Goal: Information Seeking & Learning: Understand process/instructions

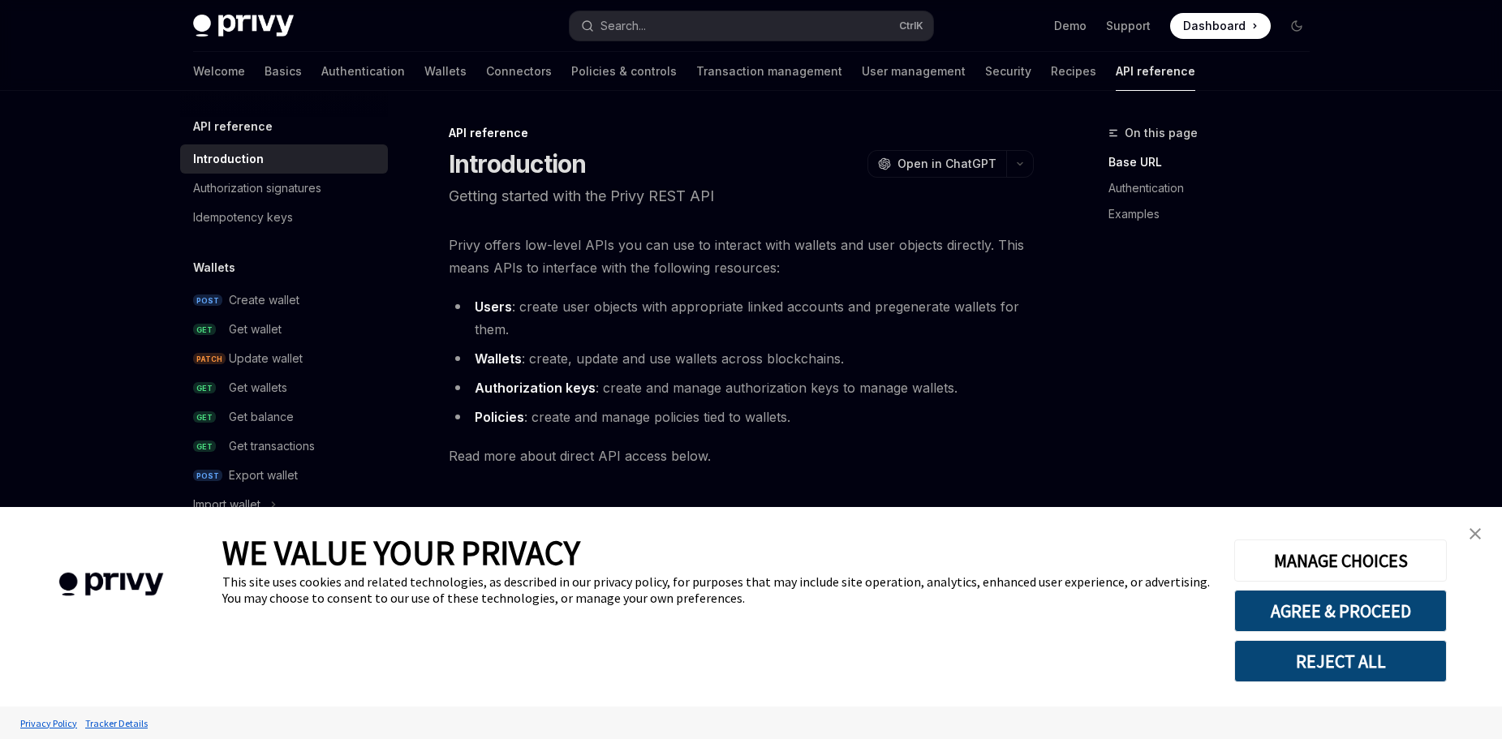
type textarea "*"
click at [290, 596] on div "This site uses cookies and related technologies, as described in our privacy po…" at bounding box center [716, 590] width 988 height 32
click at [1310, 609] on button "AGREE & PROCEED" at bounding box center [1340, 611] width 213 height 42
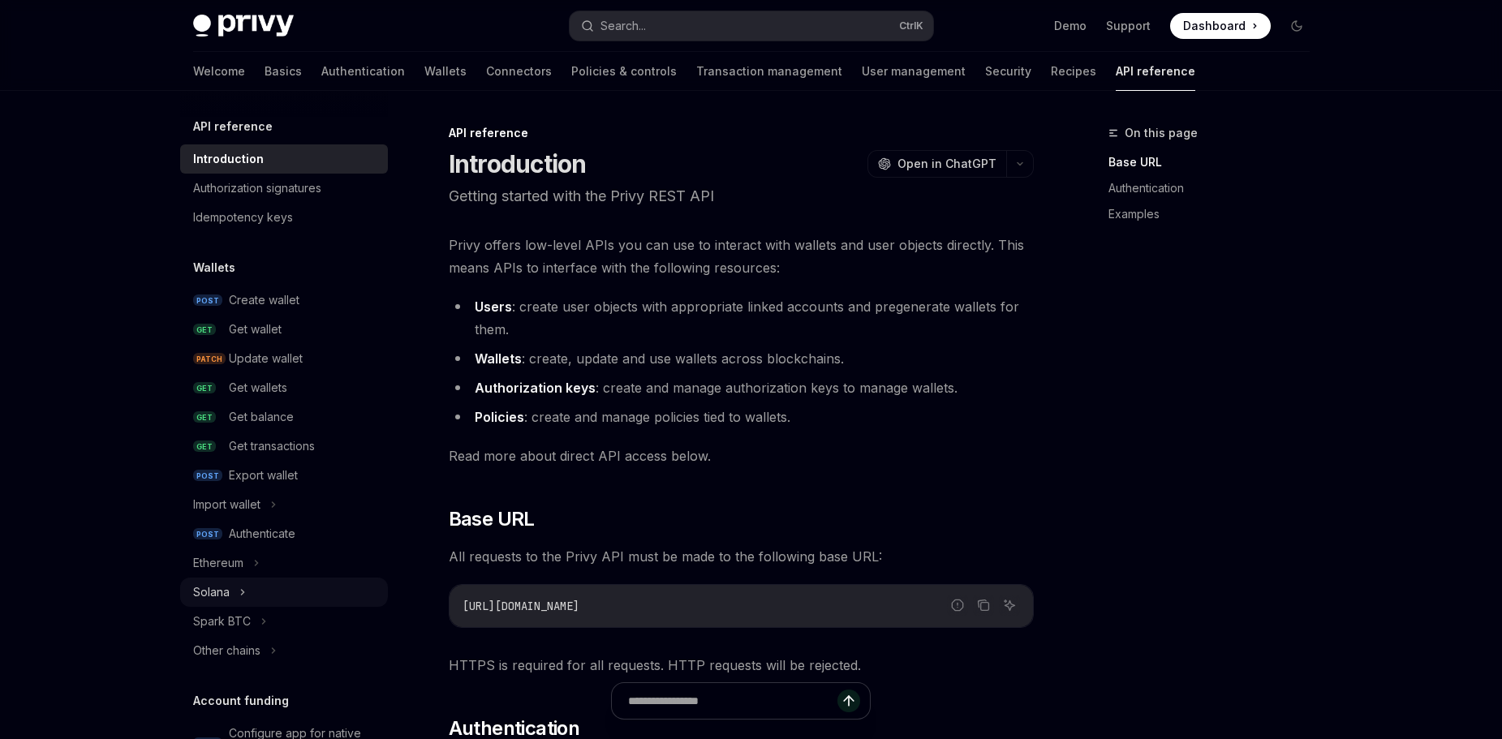
click at [245, 592] on icon at bounding box center [242, 592] width 6 height 19
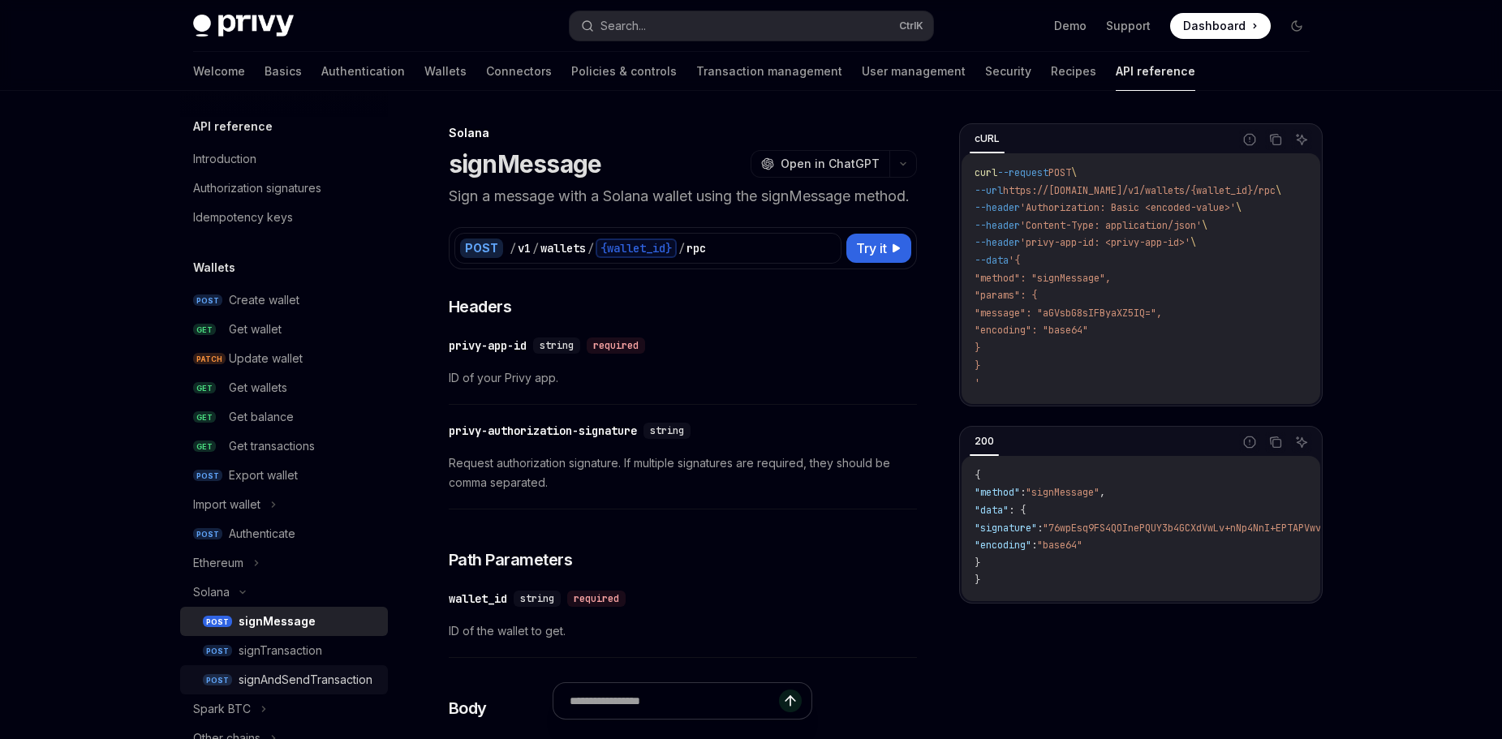
scroll to position [81, 0]
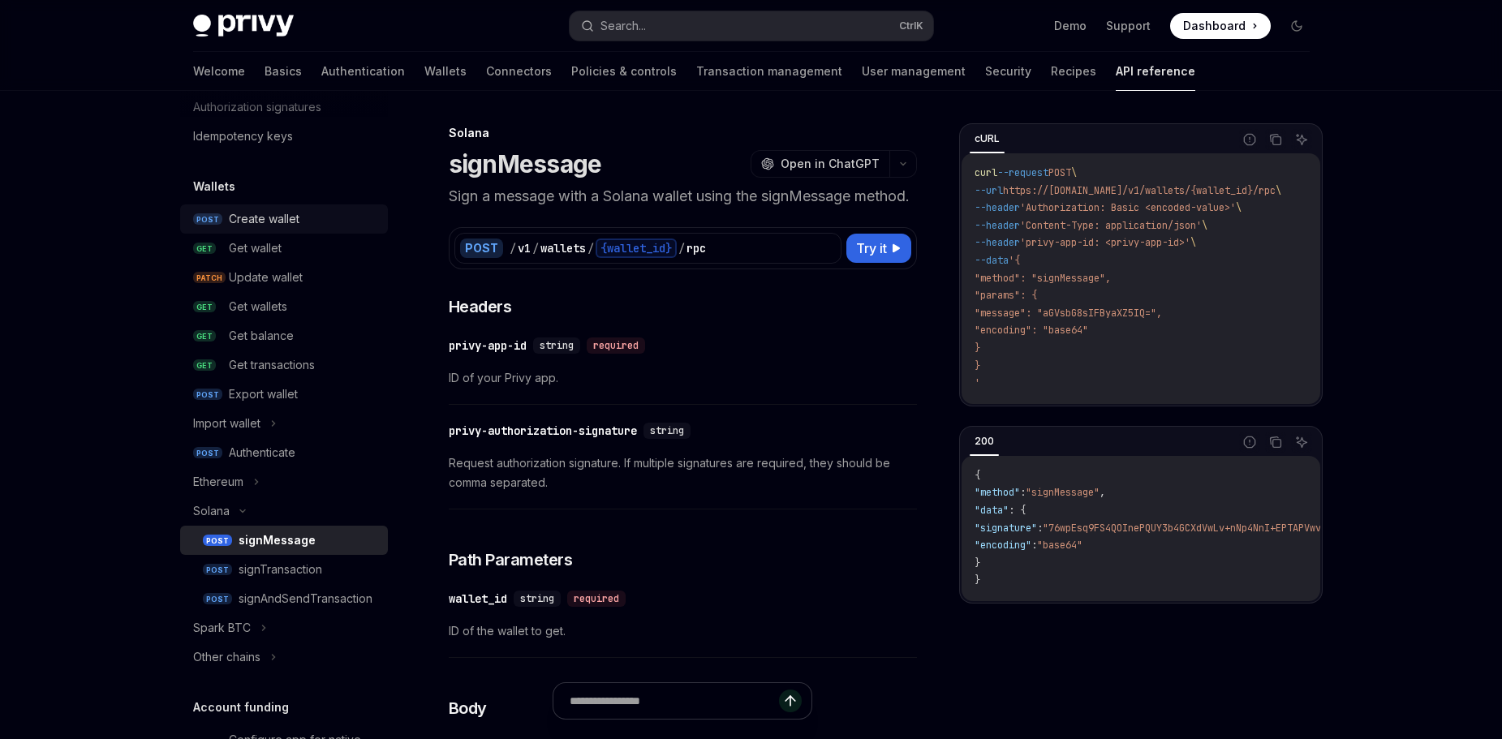
click at [290, 226] on div "Create wallet" at bounding box center [264, 218] width 71 height 19
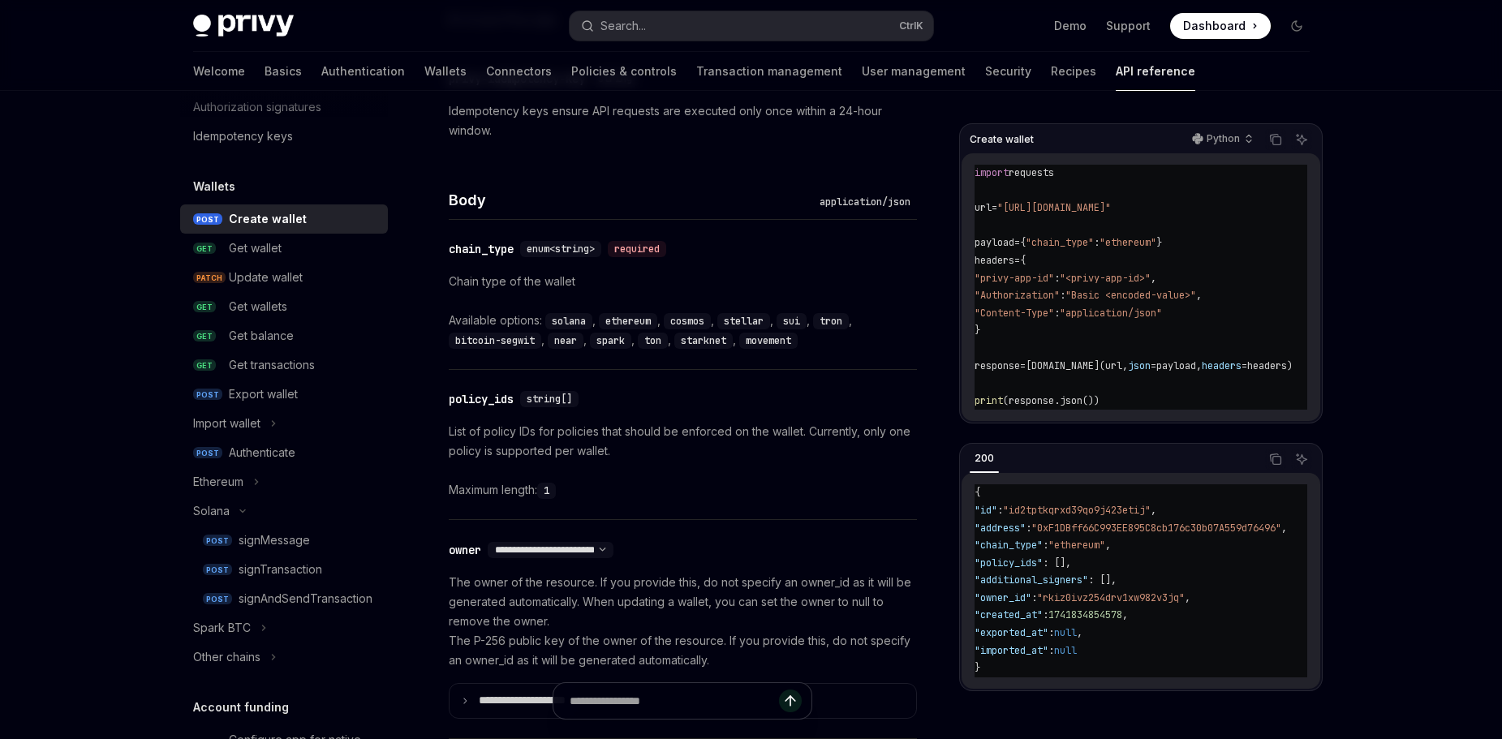
scroll to position [811, 0]
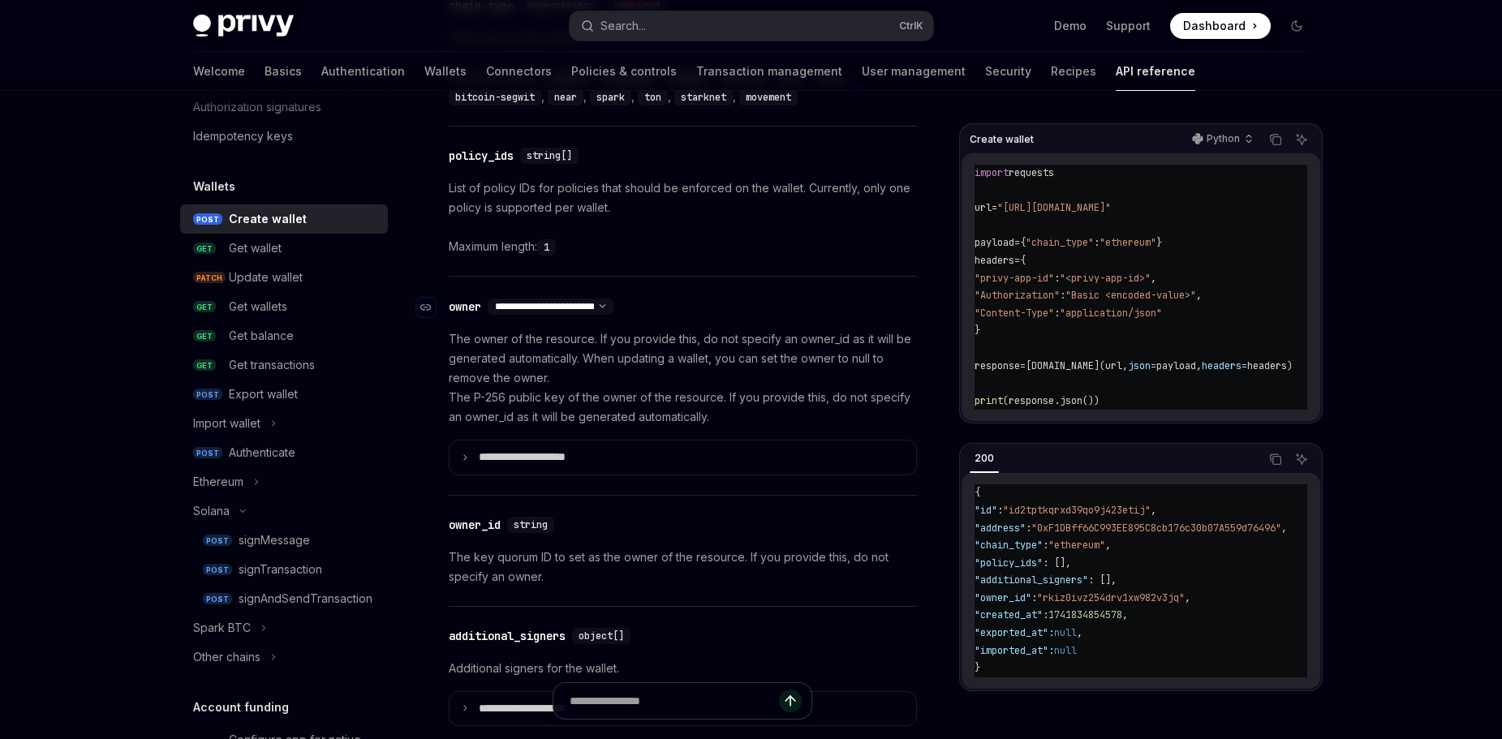
click at [613, 307] on select "**********" at bounding box center [551, 306] width 126 height 13
click at [665, 281] on div "**********" at bounding box center [683, 386] width 468 height 218
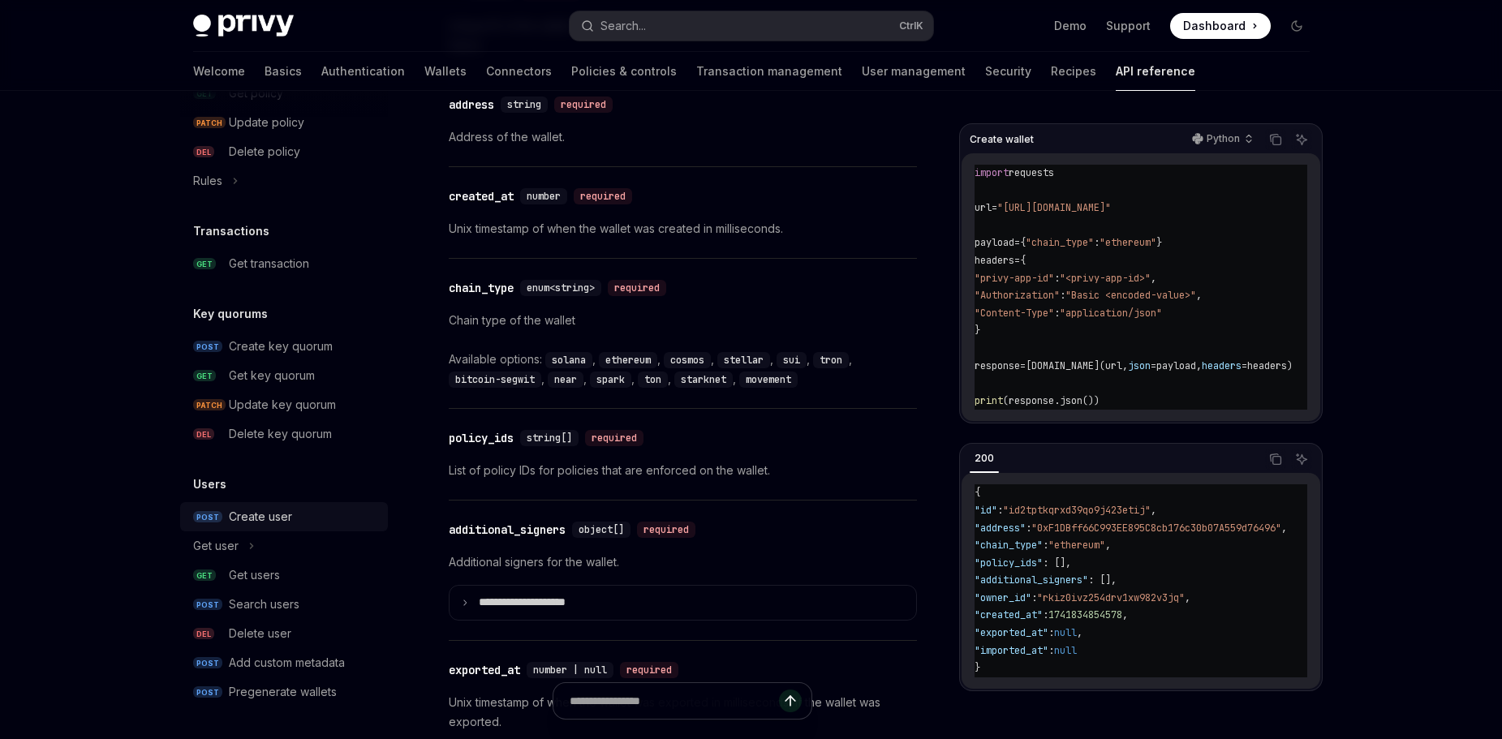
scroll to position [1773, 0]
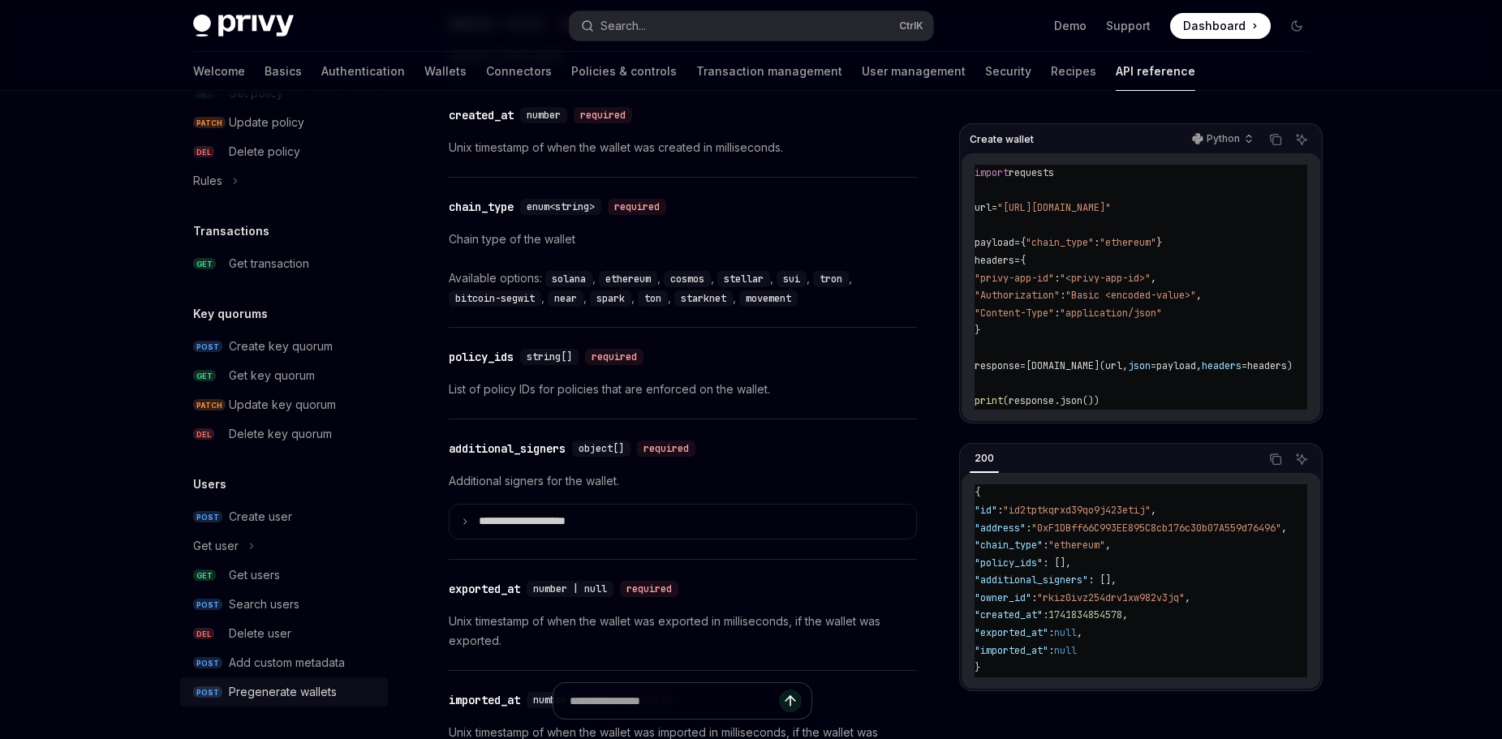
click at [330, 695] on div "Pregenerate wallets" at bounding box center [283, 691] width 108 height 19
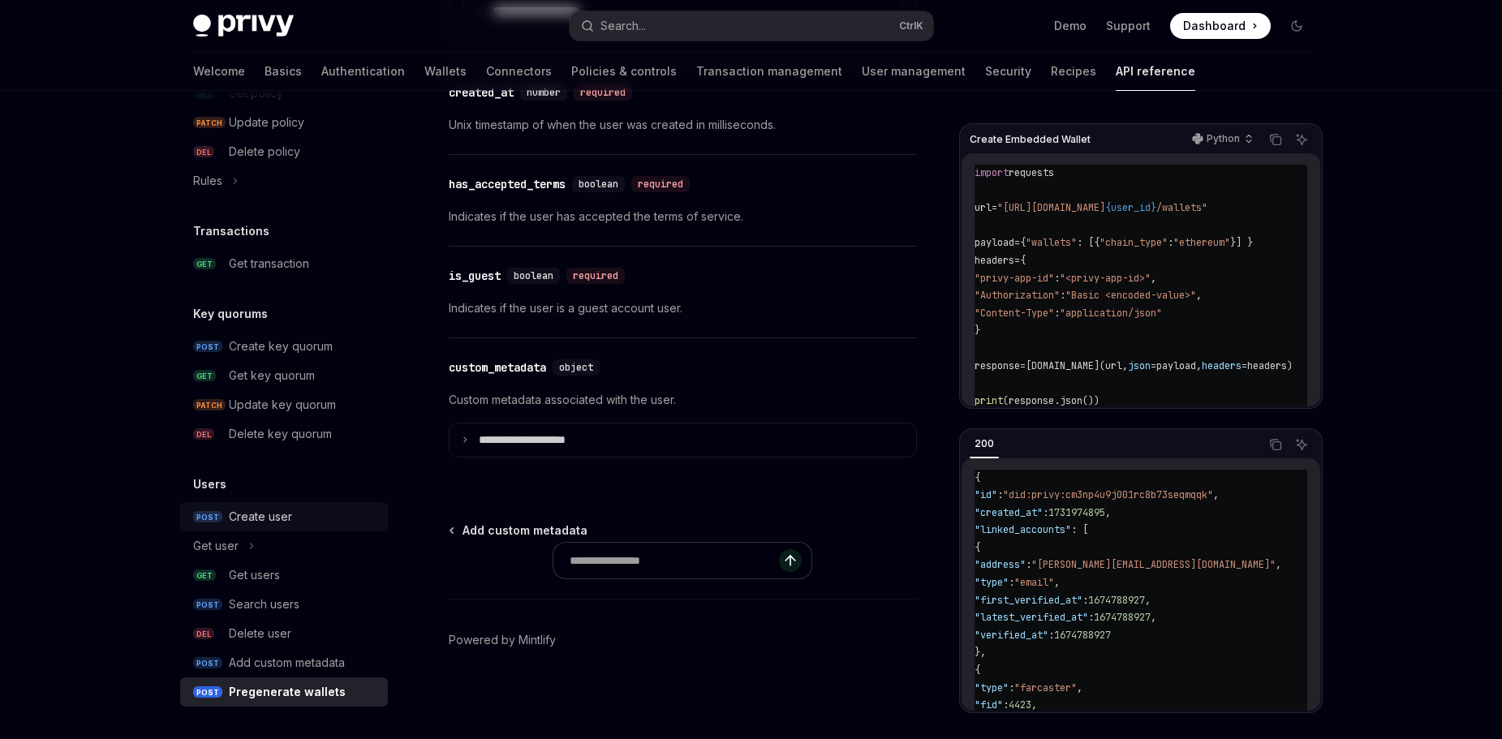
type textarea "*"
